Goal: Information Seeking & Learning: Learn about a topic

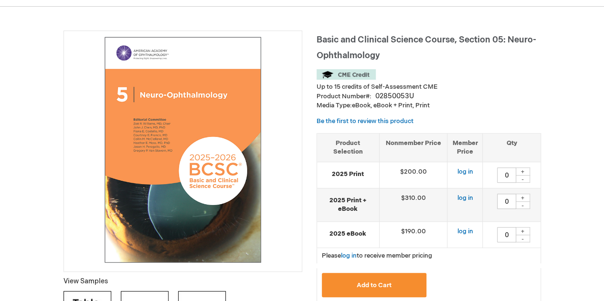
scroll to position [95, 0]
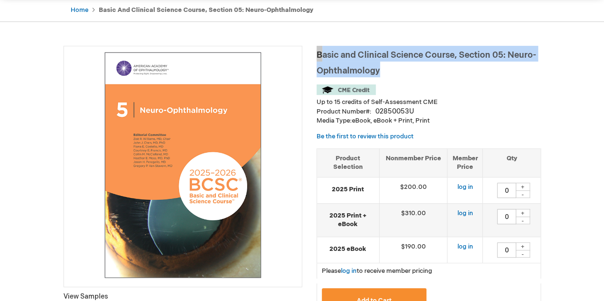
drag, startPoint x: 317, startPoint y: 53, endPoint x: 382, endPoint y: 71, distance: 68.0
click at [382, 71] on h1 "Basic and Clinical Science Course, Section 05: Neuro-Ophthalmology" at bounding box center [428, 62] width 224 height 32
copy span "Basic and Clinical Science Course, Section 05: Neuro-Ophthalmology"
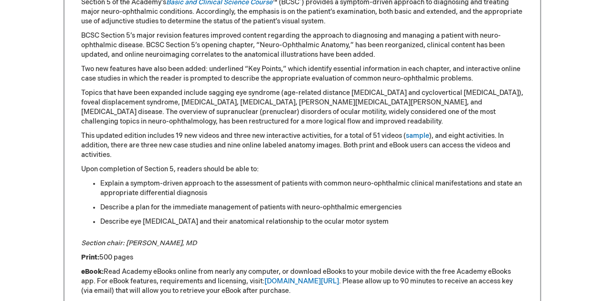
scroll to position [460, 0]
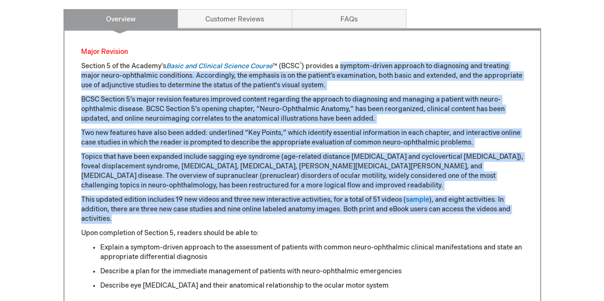
drag, startPoint x: 342, startPoint y: 66, endPoint x: 404, endPoint y: 219, distance: 164.6
click at [404, 219] on div "Major Revision Section 5 of the Academy's Basic and Clinical Science Course ™ (…" at bounding box center [302, 306] width 442 height 518
click at [338, 85] on p "Section 5 of the Academy's Basic and Clinical Science Course ™ (BCSC ® ) provid…" at bounding box center [302, 76] width 442 height 29
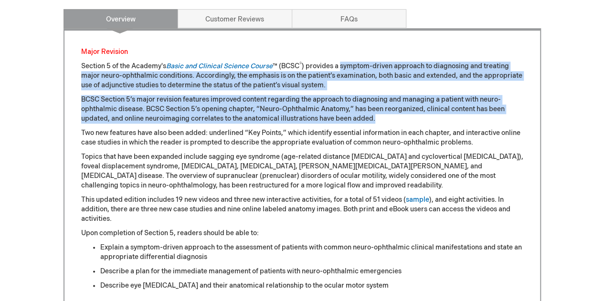
drag, startPoint x: 343, startPoint y: 65, endPoint x: 379, endPoint y: 114, distance: 60.4
click at [379, 114] on div "Major Revision Section 5 of the Academy's Basic and Clinical Science Course ™ (…" at bounding box center [302, 306] width 442 height 518
copy div "symptom-driven approach to diagnosing and treating major neuro-ophthalmic condi…"
click at [426, 200] on link "sample" at bounding box center [417, 200] width 23 height 8
